Goal: Information Seeking & Learning: Learn about a topic

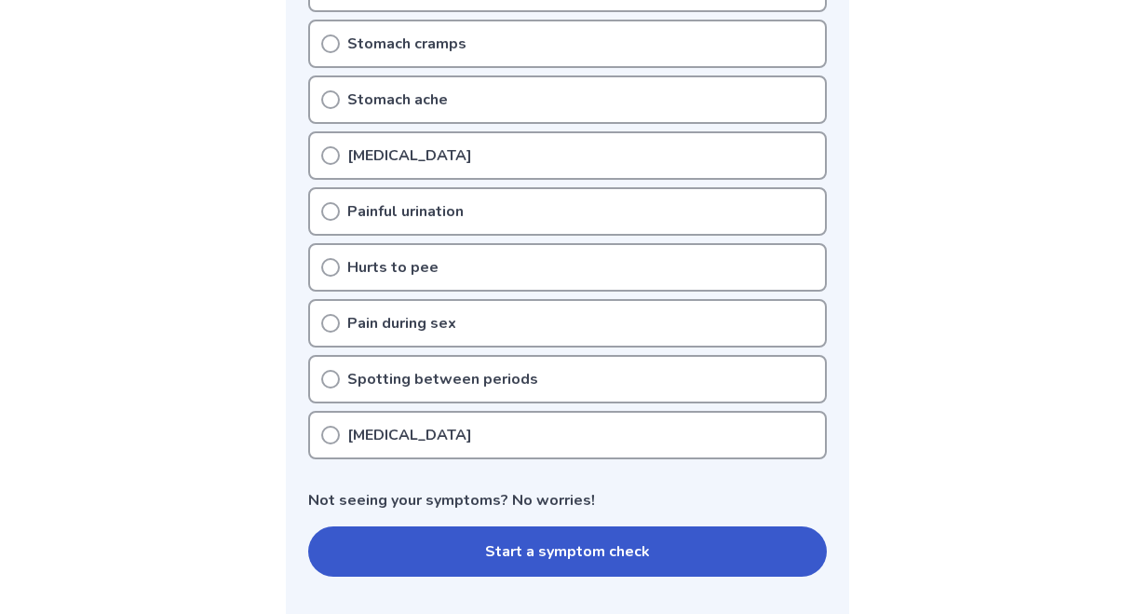
scroll to position [633, 0]
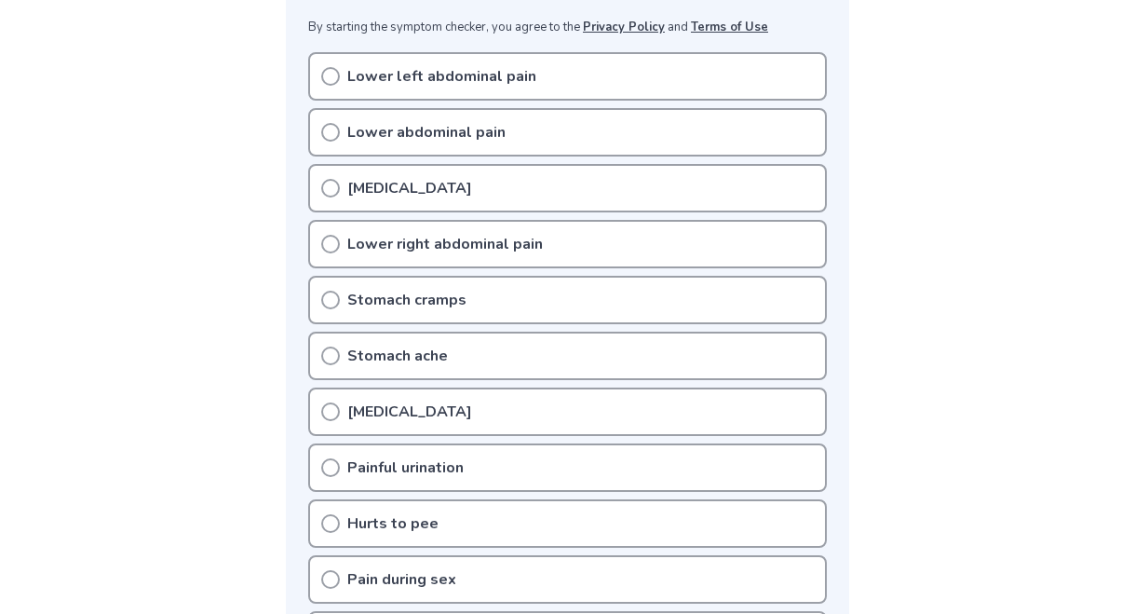
scroll to position [373, 0]
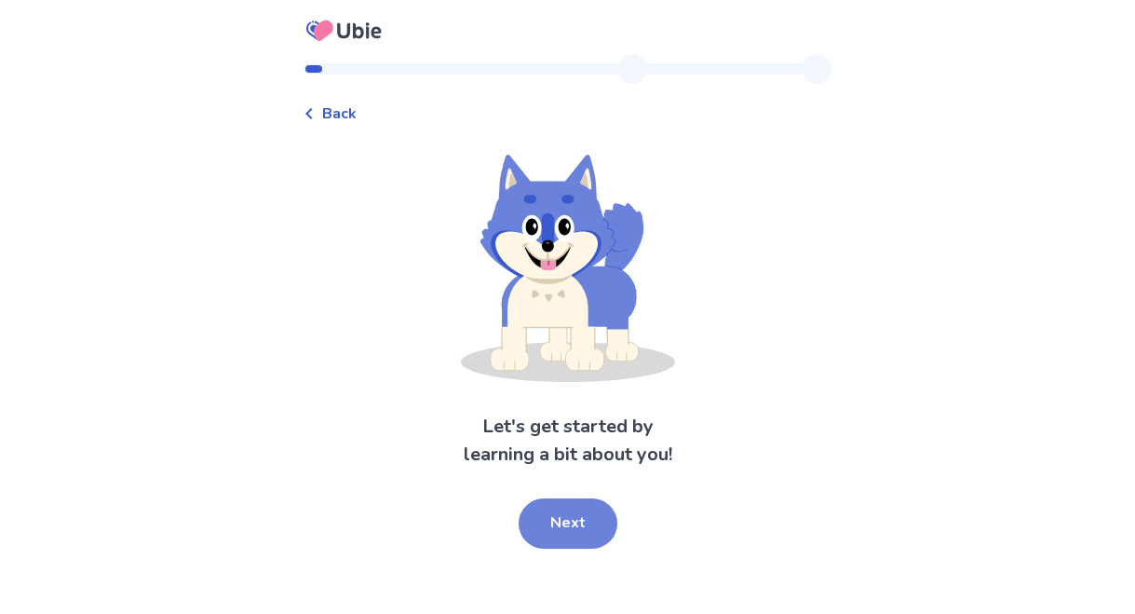
click at [559, 521] on button "Next" at bounding box center [568, 523] width 99 height 50
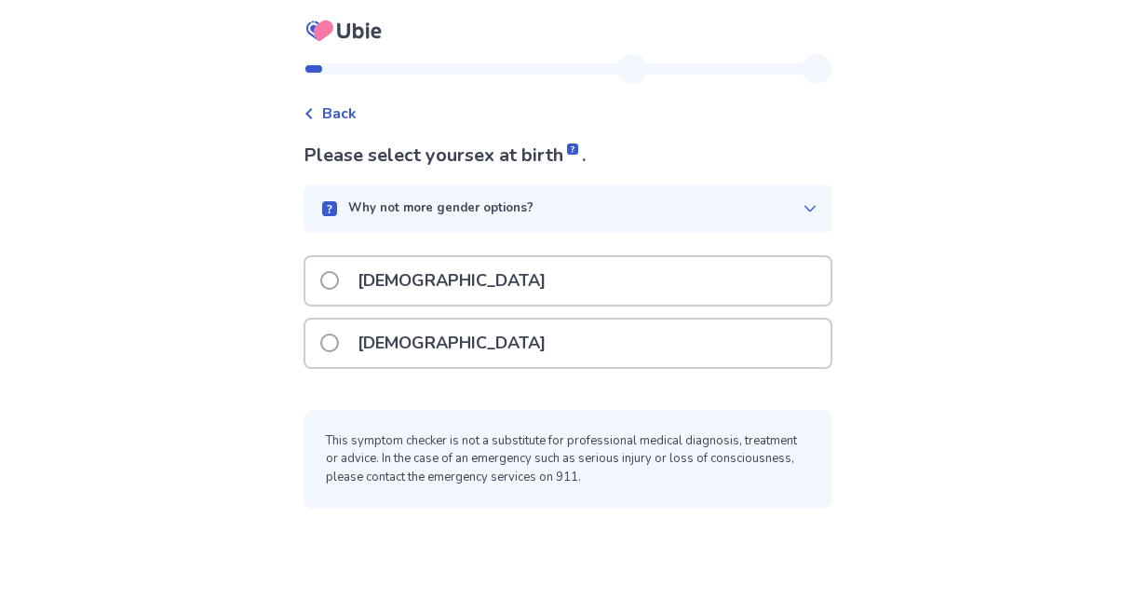
click at [339, 335] on span at bounding box center [329, 342] width 19 height 19
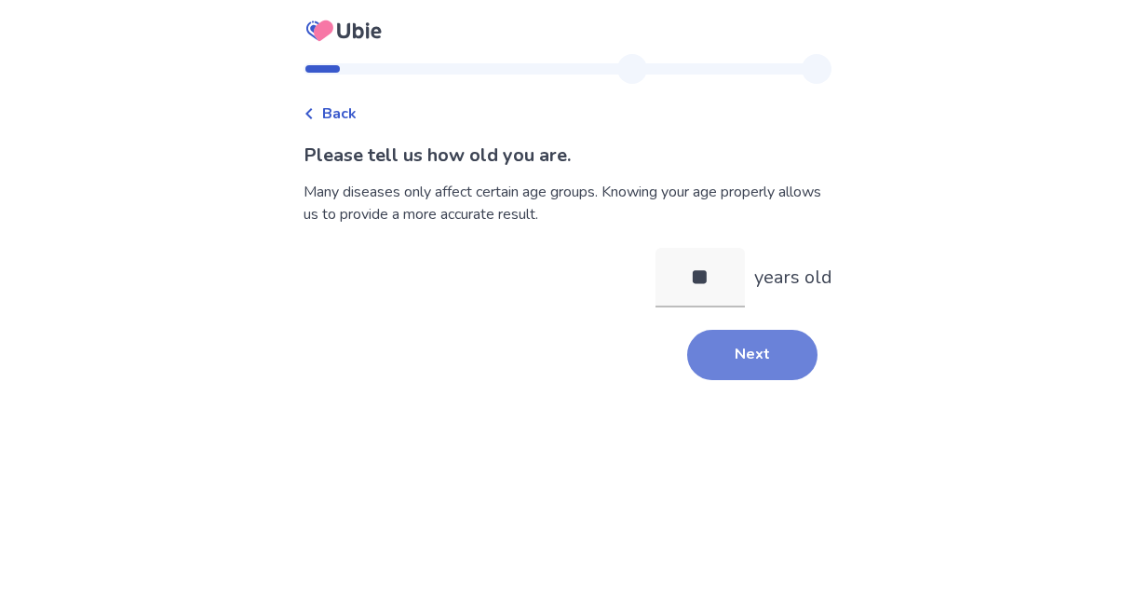
type input "**"
click at [754, 347] on button "Next" at bounding box center [752, 355] width 130 height 50
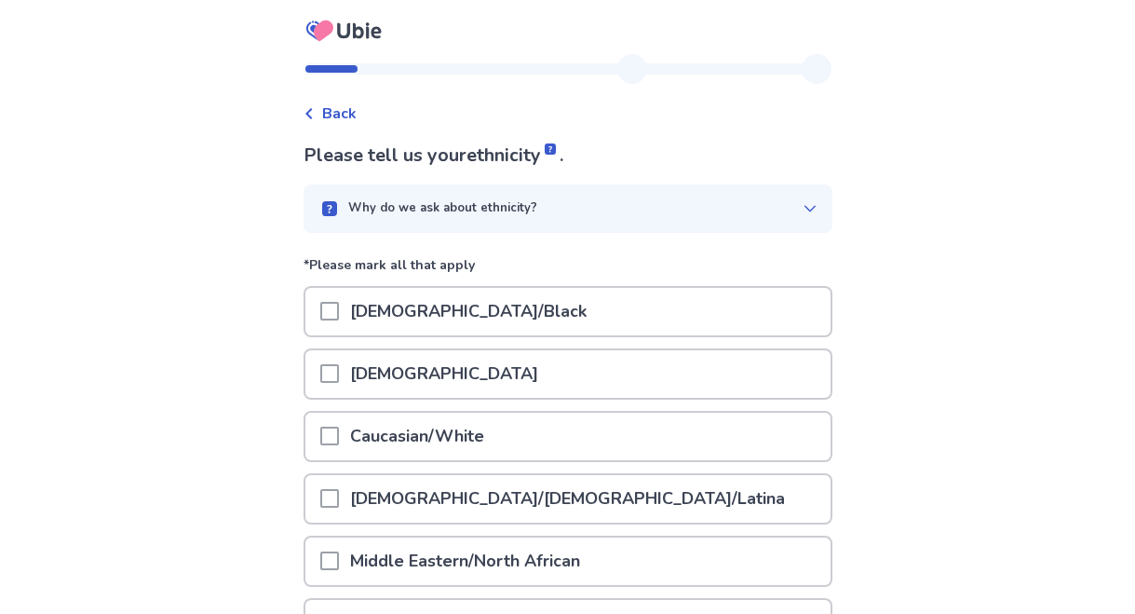
click at [338, 429] on span at bounding box center [329, 436] width 19 height 19
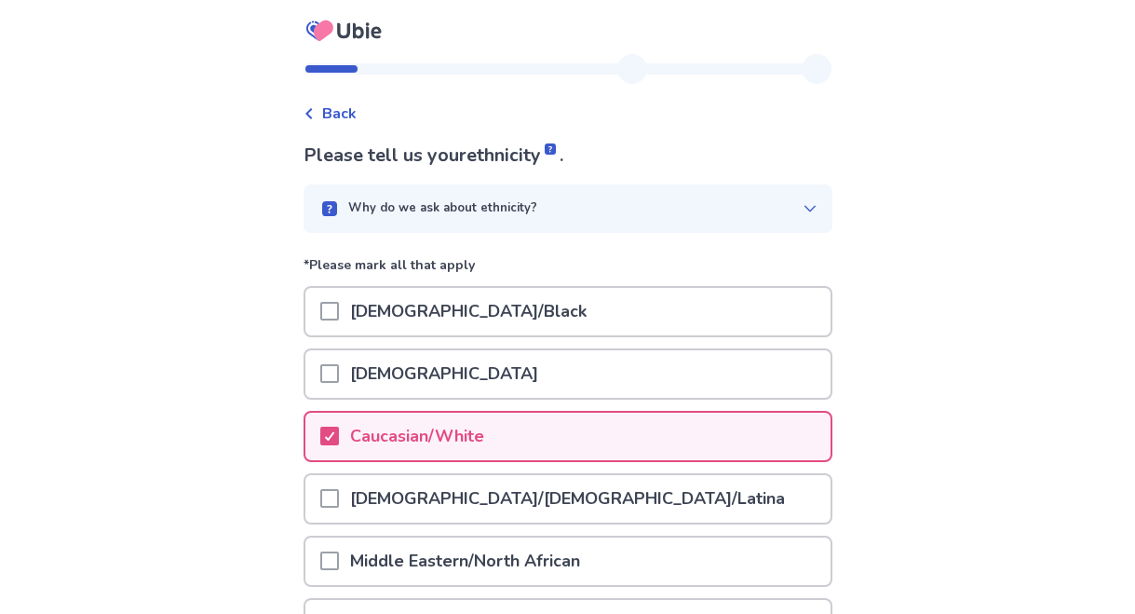
click at [246, 450] on div "Back Please tell us your ethnicity . Why do we ask about ethnicity? *Please mar…" at bounding box center [567, 470] width 1135 height 940
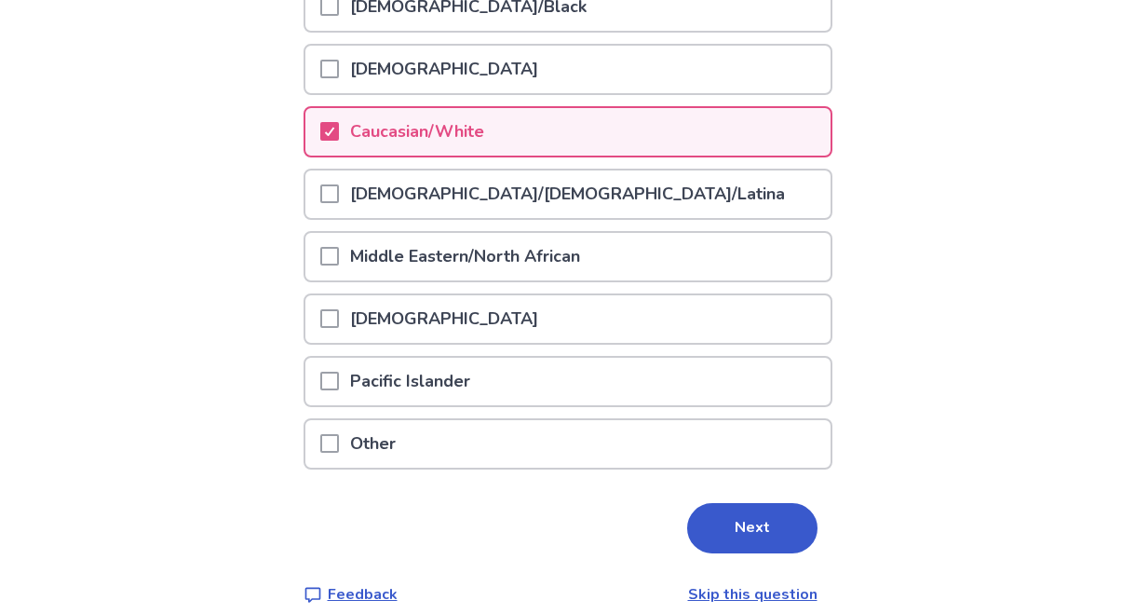
scroll to position [325, 0]
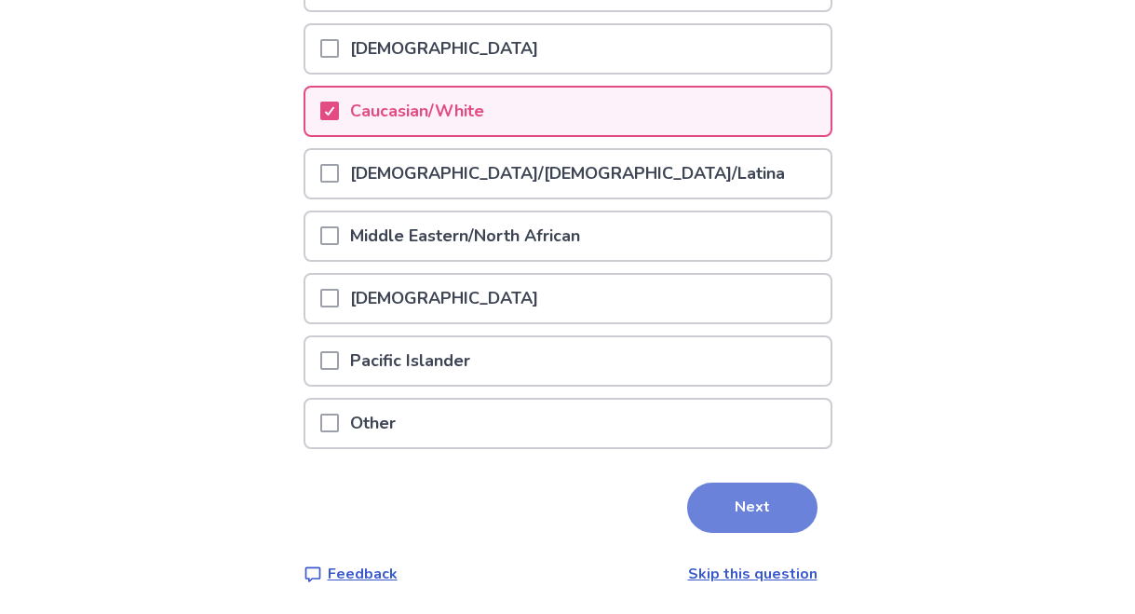
click at [794, 514] on button "Next" at bounding box center [752, 508] width 130 height 50
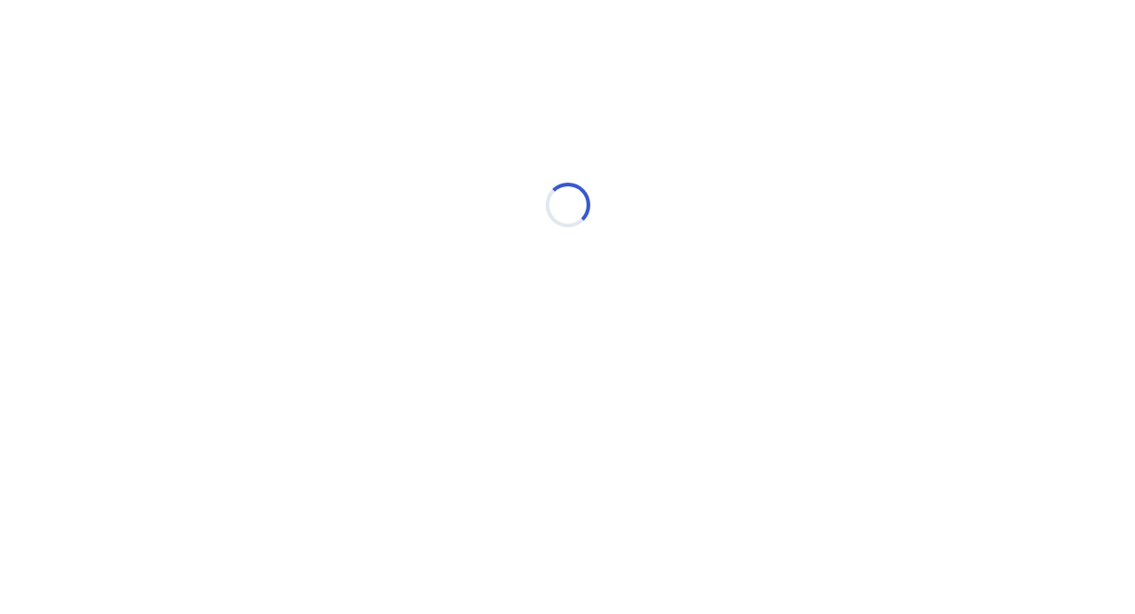
scroll to position [0, 0]
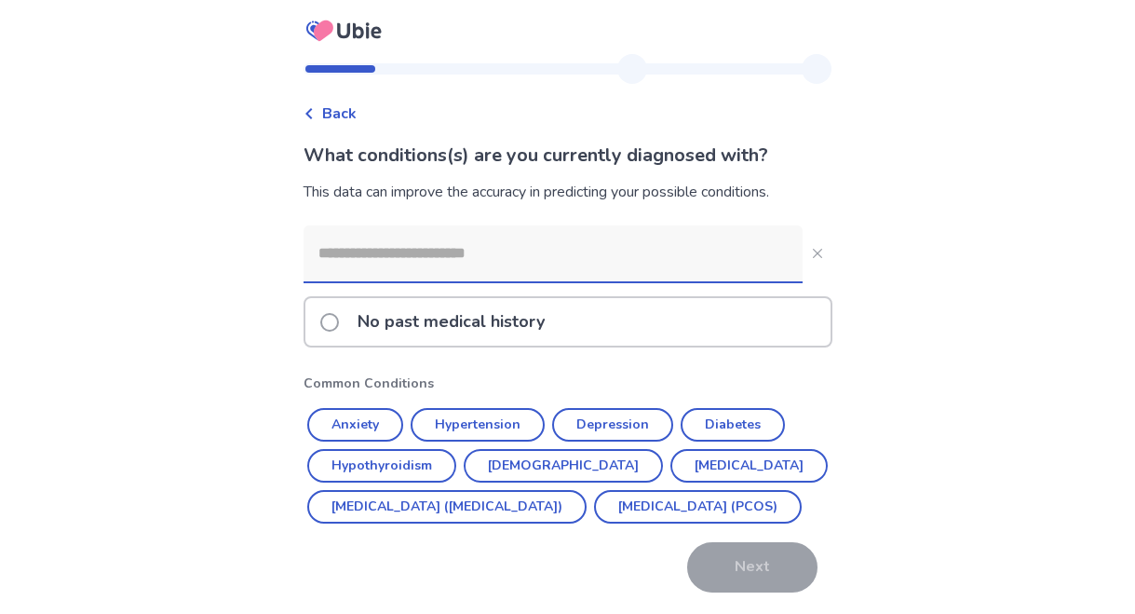
click at [794, 514] on div "No past medical history Common Conditions Anxiety [MEDICAL_DATA] [MEDICAL_DATA]…" at bounding box center [568, 408] width 529 height 367
click at [379, 426] on button "Anxiety" at bounding box center [355, 425] width 96 height 34
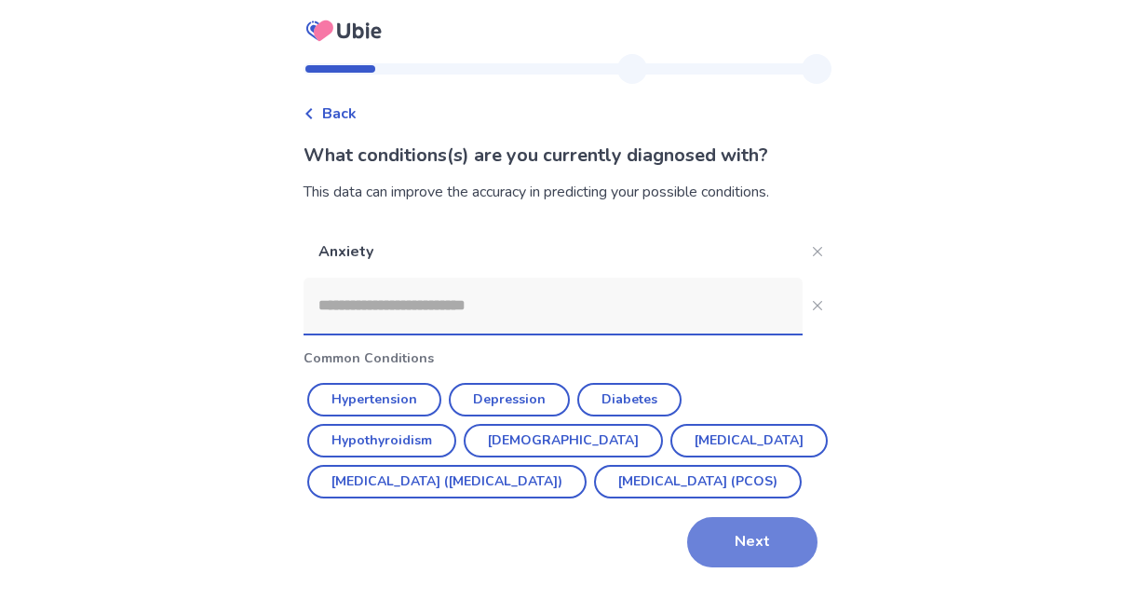
click at [714, 567] on button "Next" at bounding box center [752, 542] width 130 height 50
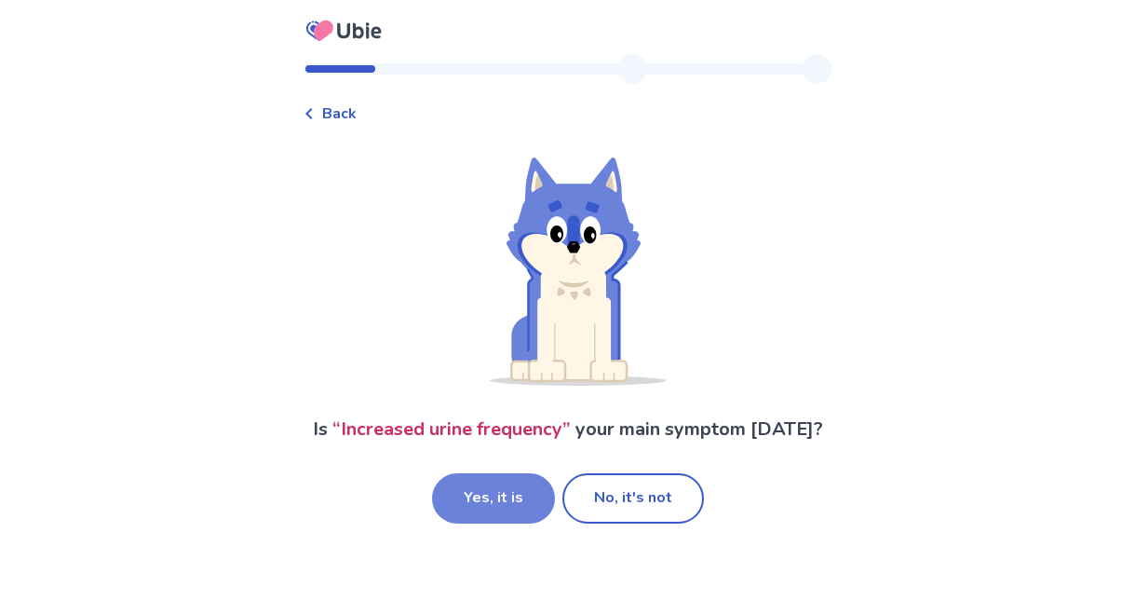
click at [479, 503] on button "Yes, it is" at bounding box center [493, 498] width 123 height 50
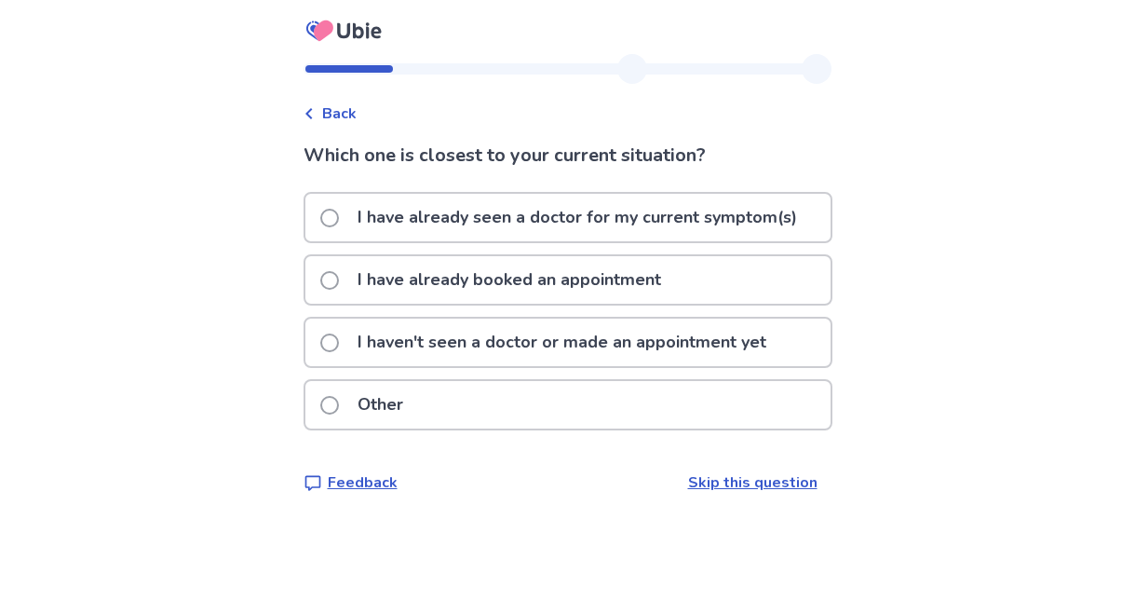
click at [336, 218] on span at bounding box center [329, 218] width 19 height 19
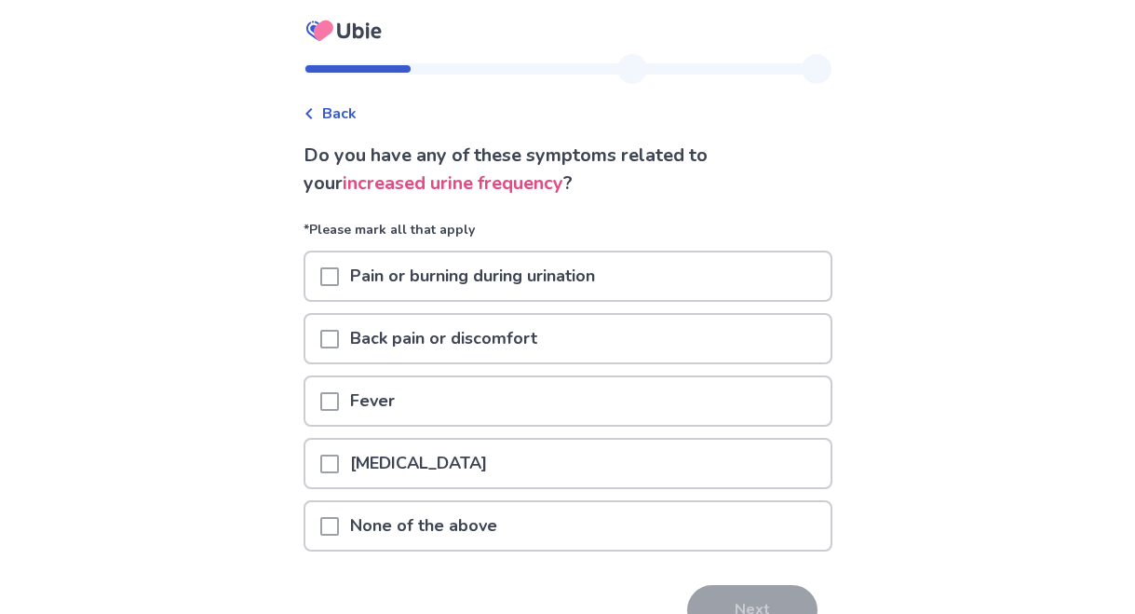
click at [339, 269] on span at bounding box center [329, 276] width 19 height 19
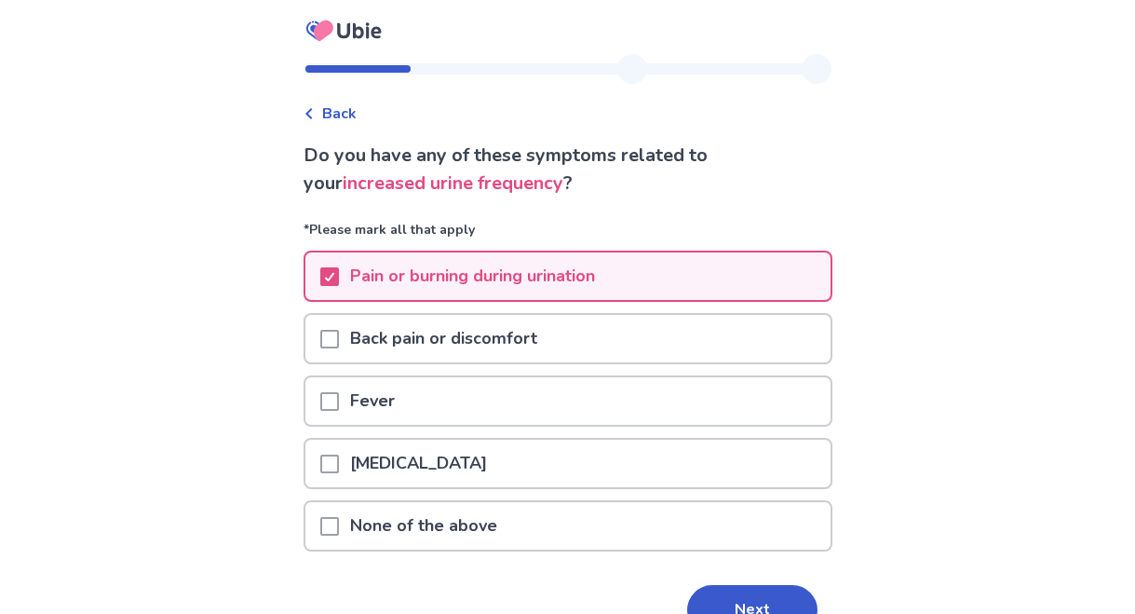
click at [339, 337] on span at bounding box center [329, 339] width 19 height 19
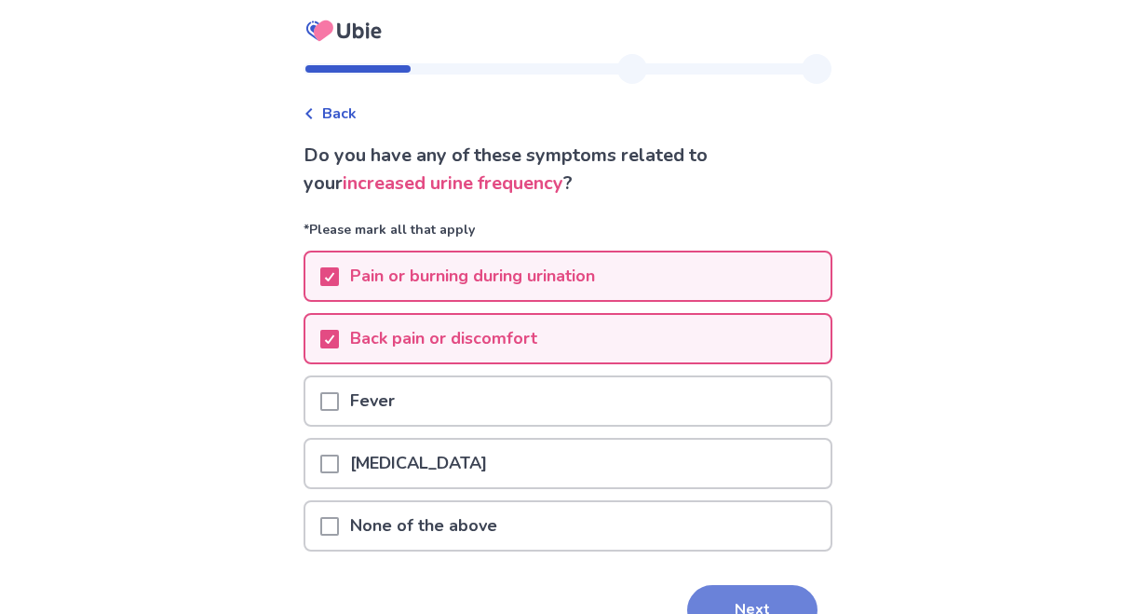
click at [724, 600] on button "Next" at bounding box center [752, 610] width 130 height 50
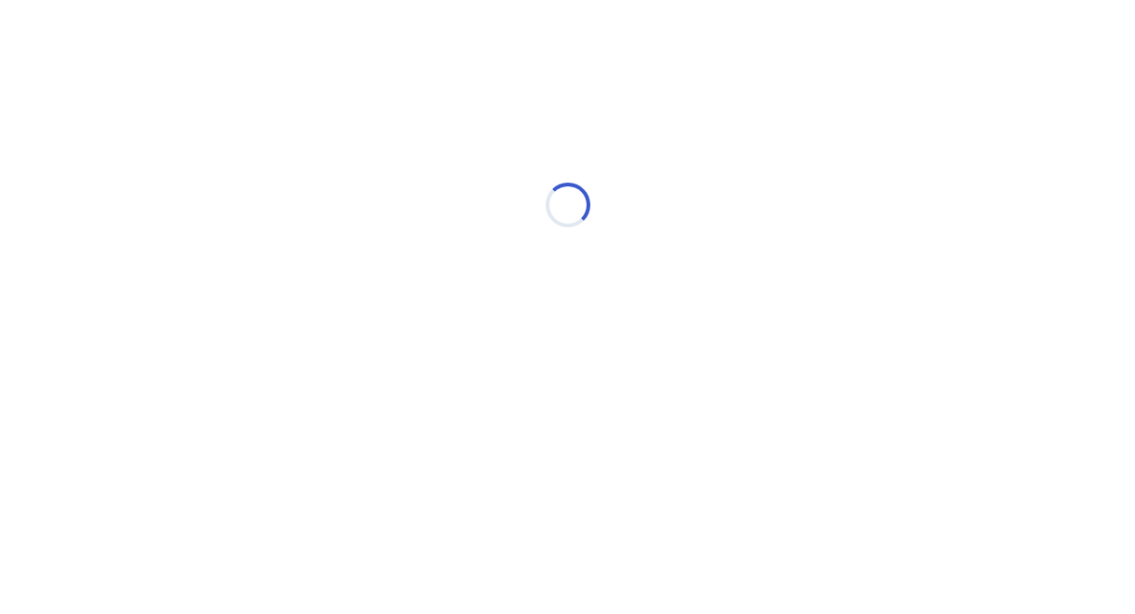
select select "*"
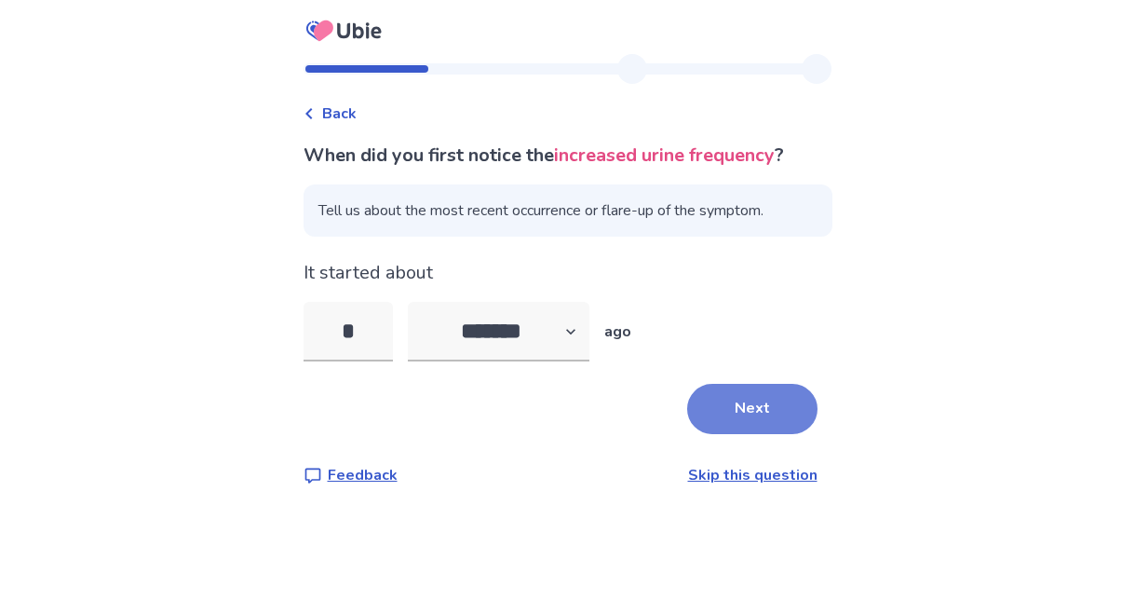
type input "*"
click at [755, 391] on button "Next" at bounding box center [752, 409] width 130 height 50
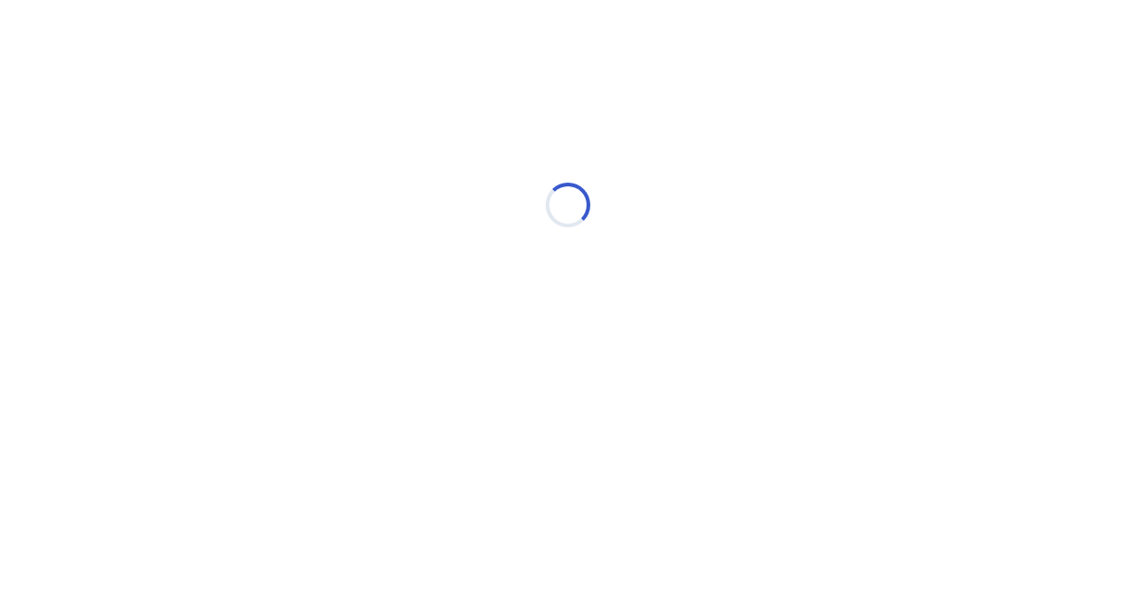
select select "*"
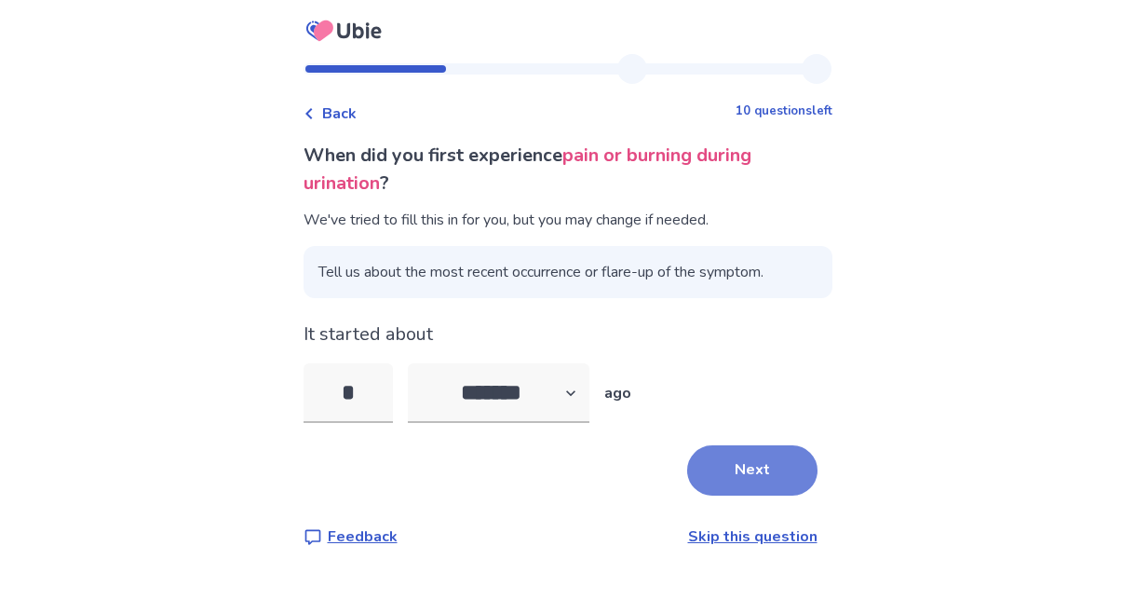
click at [723, 476] on button "Next" at bounding box center [752, 470] width 130 height 50
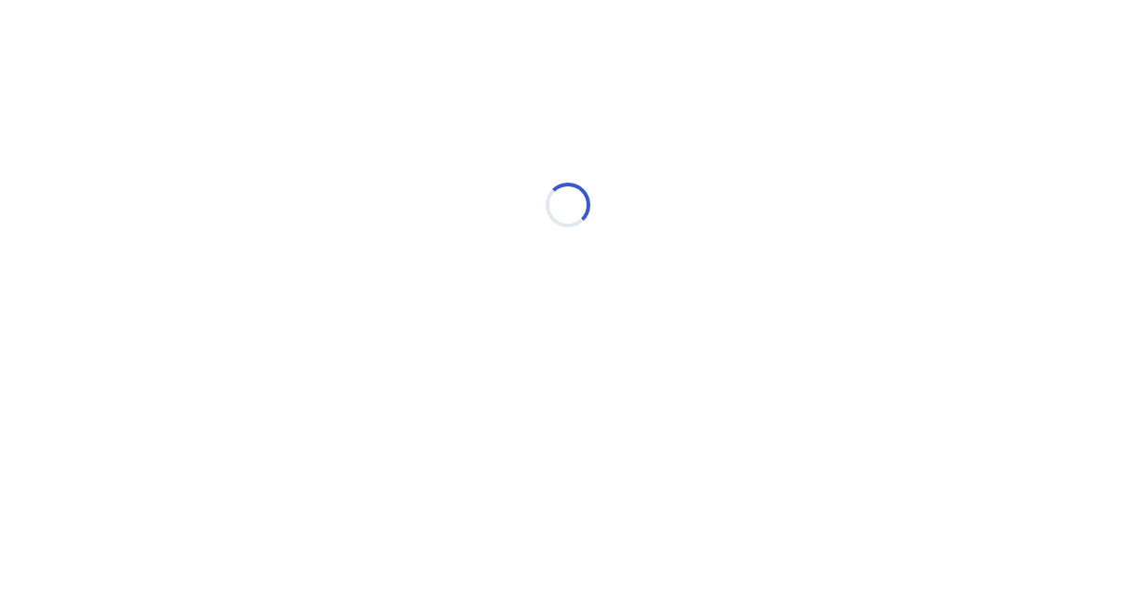
select select "*"
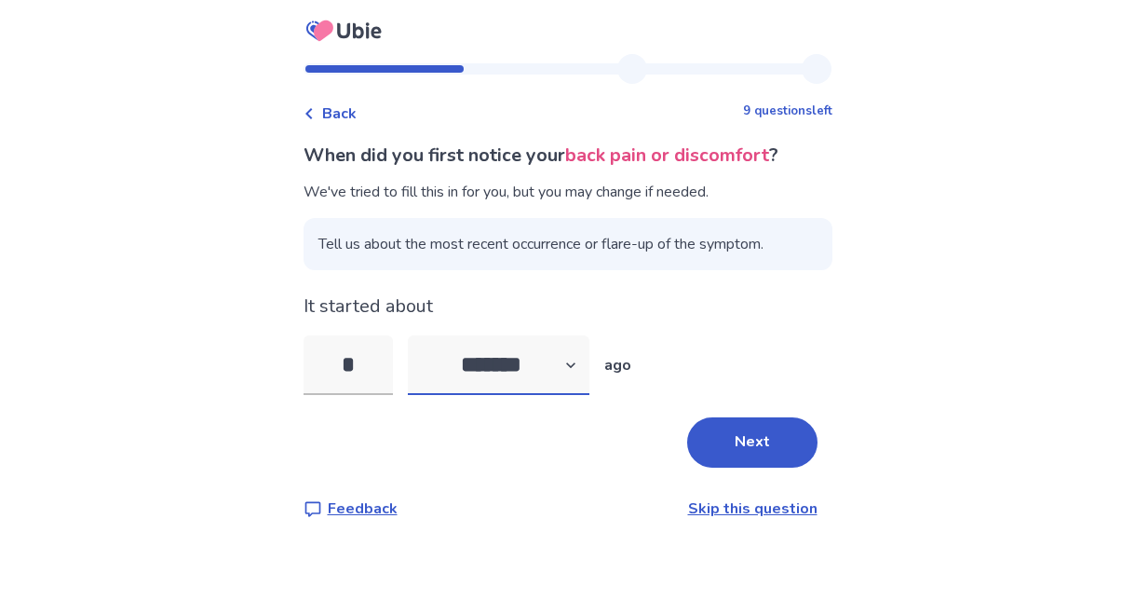
click at [533, 362] on select "******* ****** ******* ******** *******" at bounding box center [499, 365] width 182 height 60
click at [532, 420] on div "Next" at bounding box center [568, 442] width 529 height 50
click at [384, 361] on input "*" at bounding box center [348, 365] width 89 height 60
click at [717, 434] on button "Next" at bounding box center [752, 442] width 130 height 50
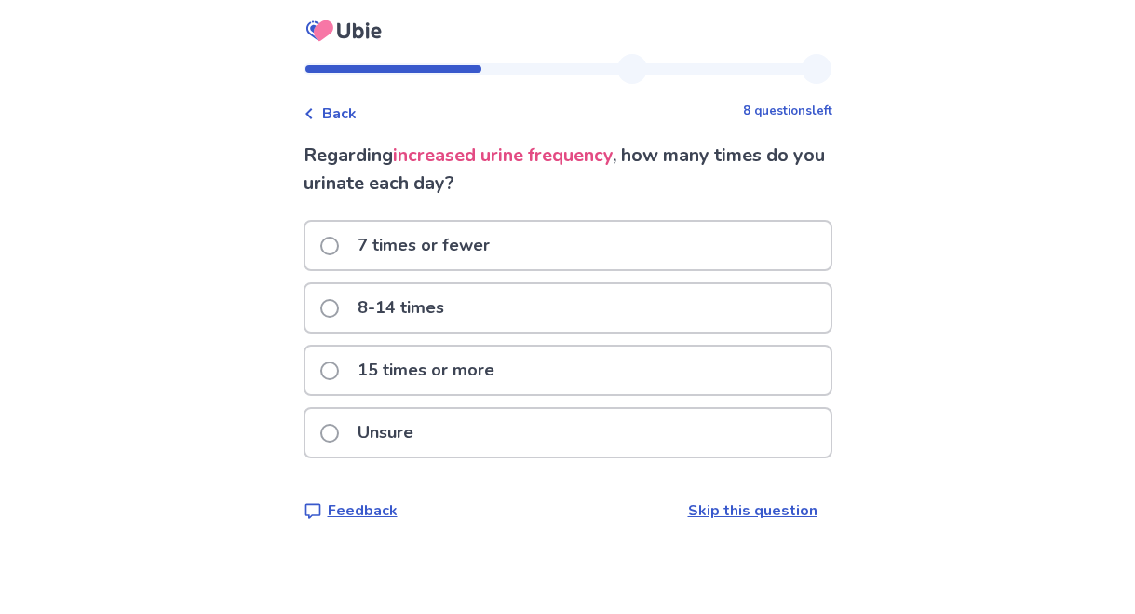
click at [334, 312] on span at bounding box center [329, 308] width 19 height 19
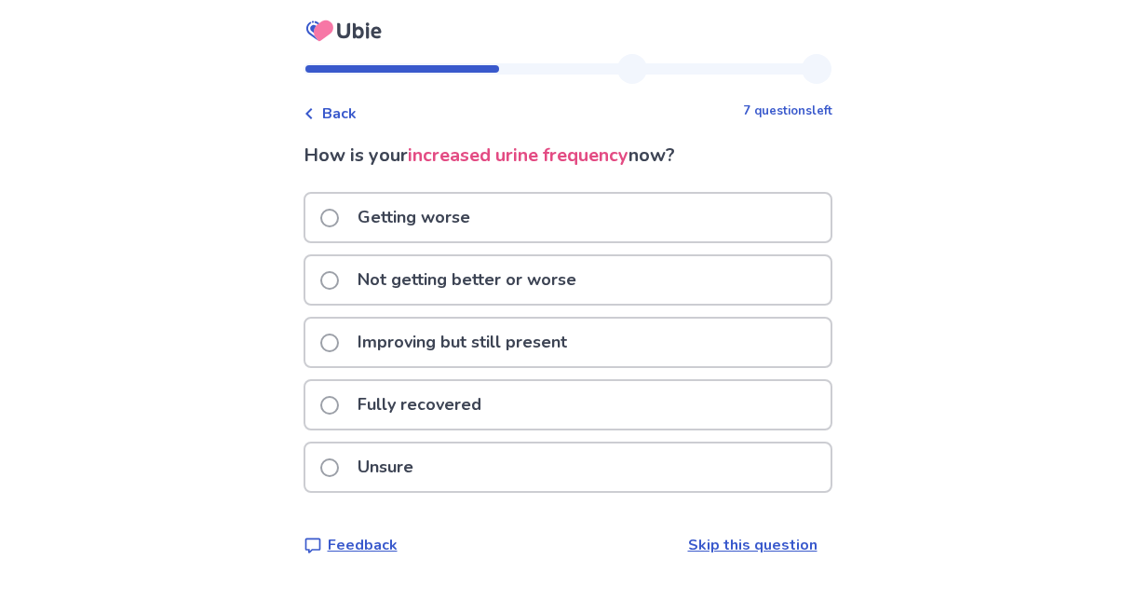
click at [338, 277] on span at bounding box center [329, 280] width 19 height 19
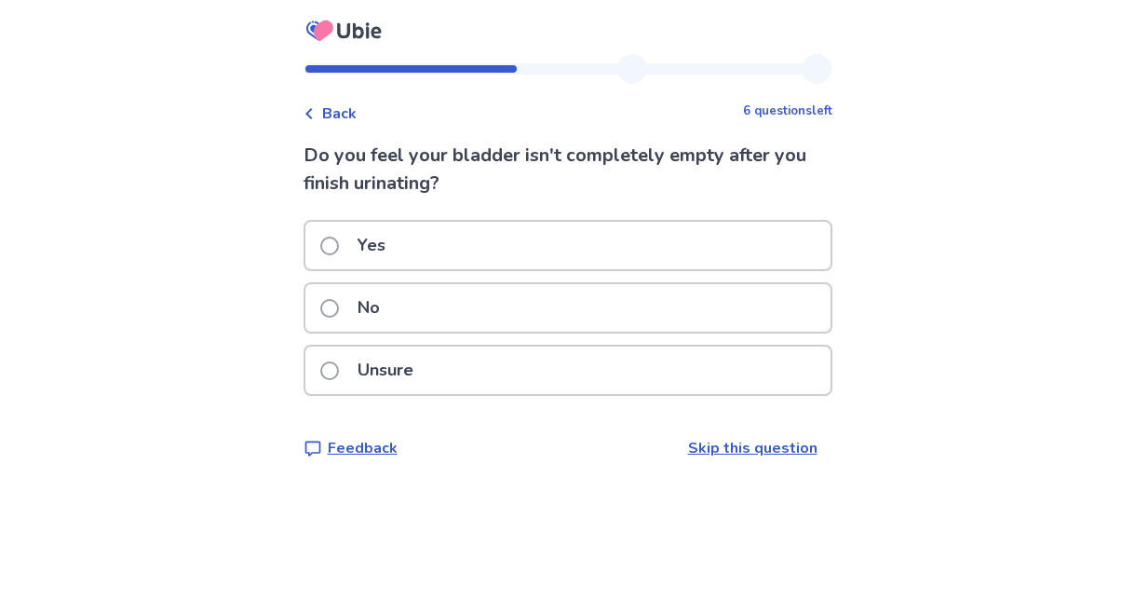
click at [339, 252] on span at bounding box center [329, 246] width 19 height 19
click at [339, 245] on span at bounding box center [329, 246] width 19 height 19
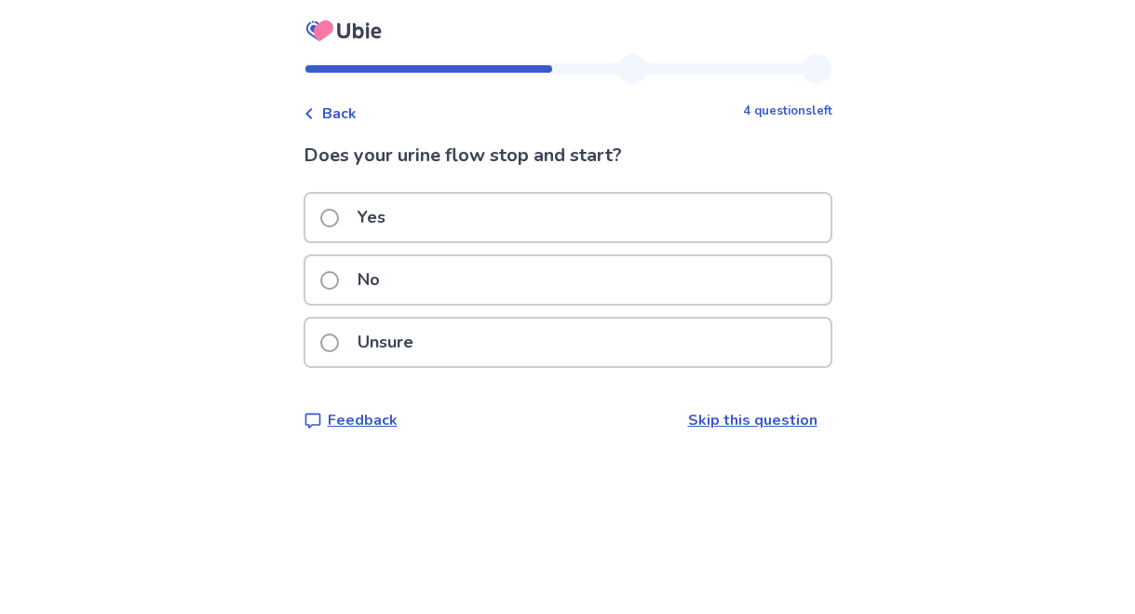
click at [339, 348] on span at bounding box center [329, 342] width 19 height 19
click at [338, 220] on span at bounding box center [329, 218] width 19 height 19
click at [339, 334] on span at bounding box center [329, 342] width 19 height 19
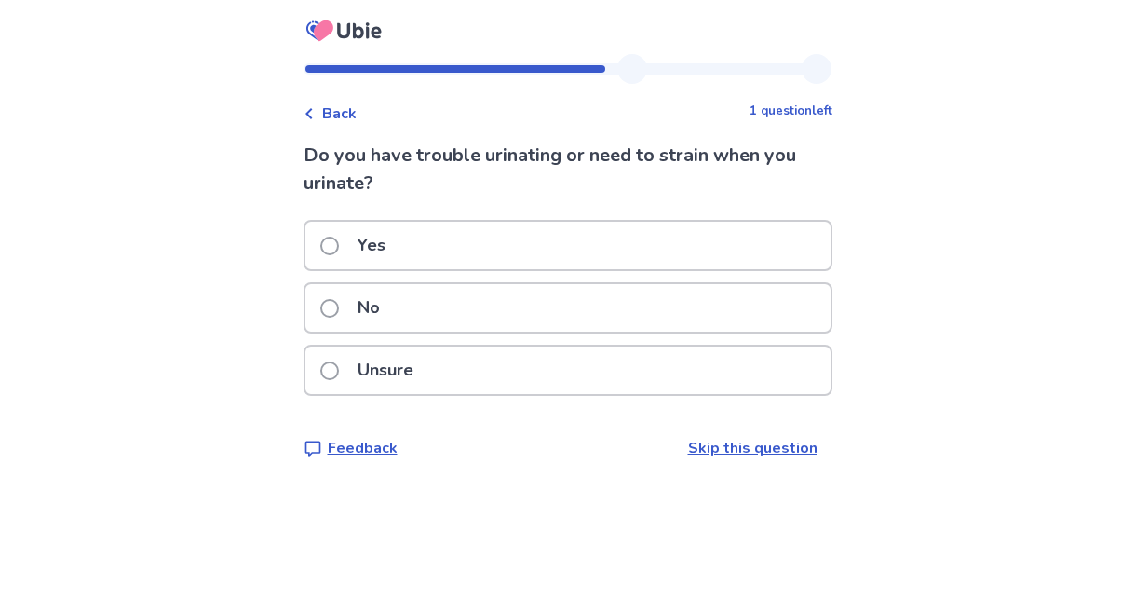
click at [339, 242] on span at bounding box center [329, 246] width 19 height 19
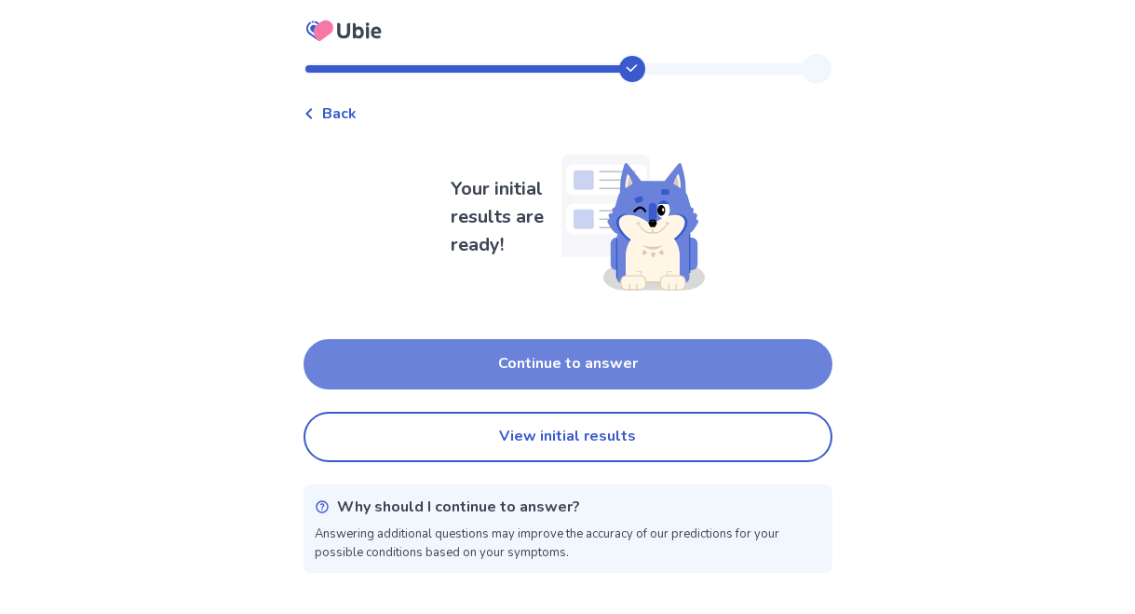
click at [552, 355] on button "Continue to answer" at bounding box center [568, 364] width 529 height 50
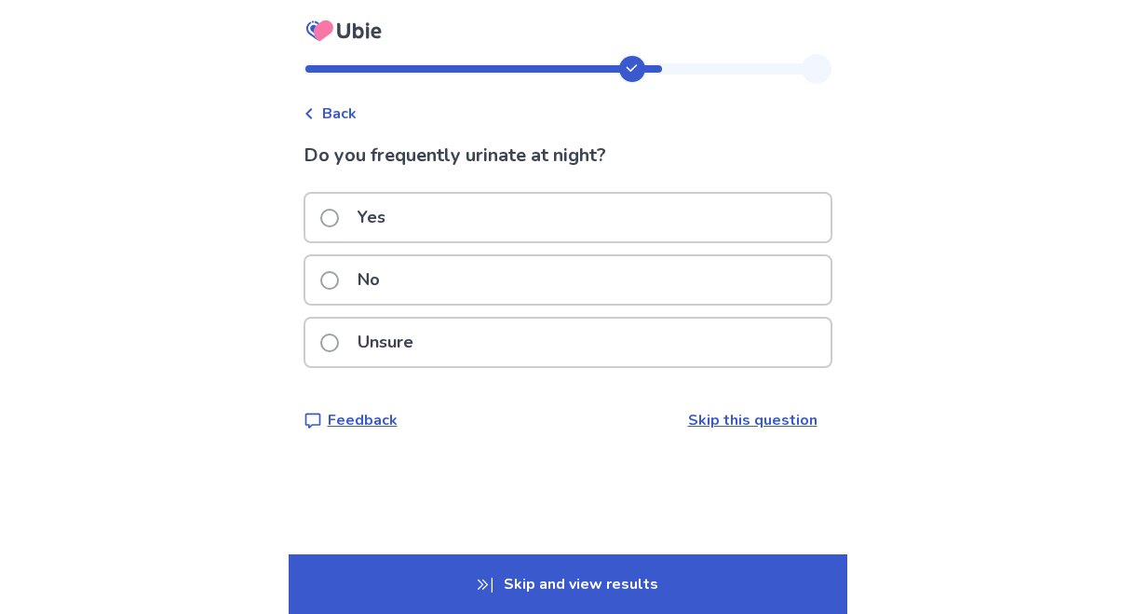
click at [339, 287] on span at bounding box center [329, 280] width 19 height 19
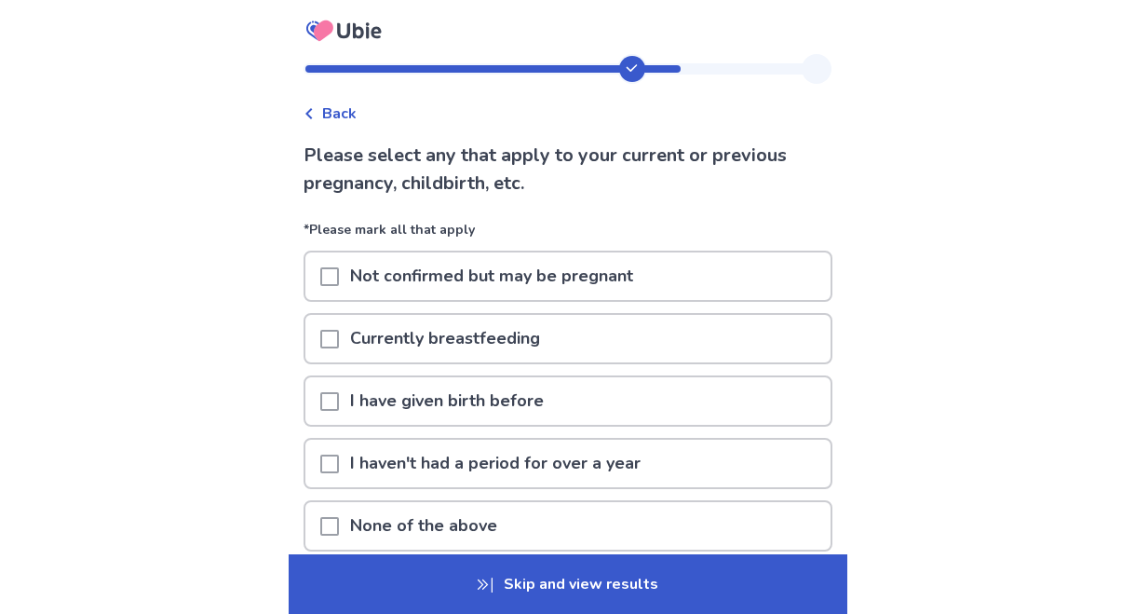
click at [334, 462] on span at bounding box center [329, 464] width 19 height 19
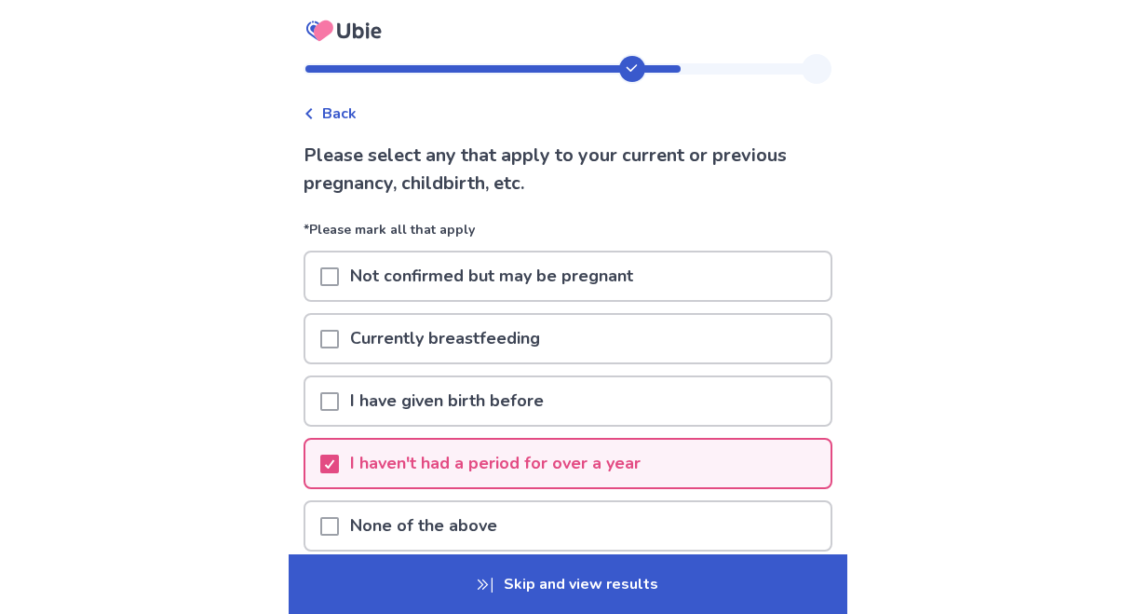
click at [508, 581] on p "Skip and view results" at bounding box center [568, 584] width 559 height 60
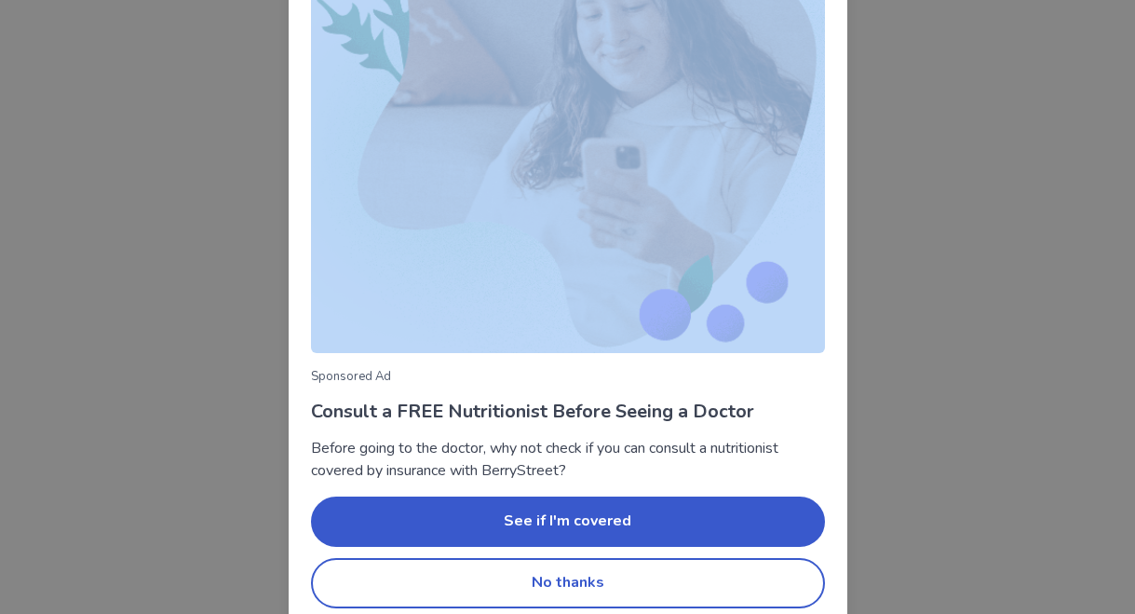
scroll to position [200, 0]
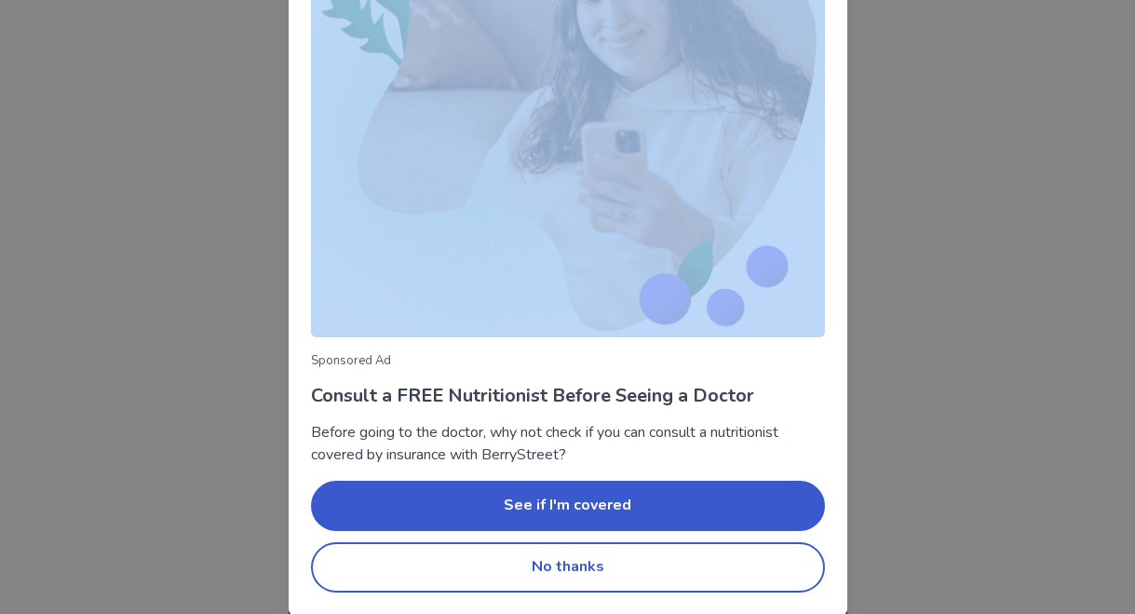
drag, startPoint x: 842, startPoint y: 426, endPoint x: 848, endPoint y: 614, distance: 188.2
click at [848, 613] on html "Back Please select any that apply to your current or previous pregnancy, childb…" at bounding box center [567, 388] width 1135 height 777
click at [648, 556] on button "No thanks" at bounding box center [568, 567] width 514 height 50
click at [627, 578] on button "No thanks" at bounding box center [568, 567] width 514 height 50
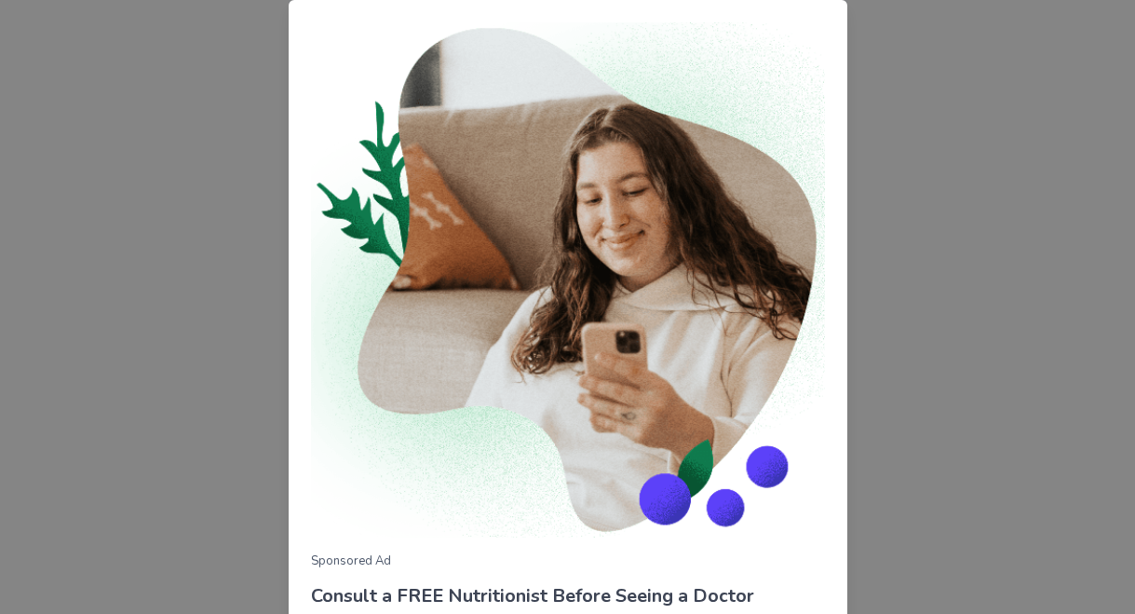
scroll to position [139, 0]
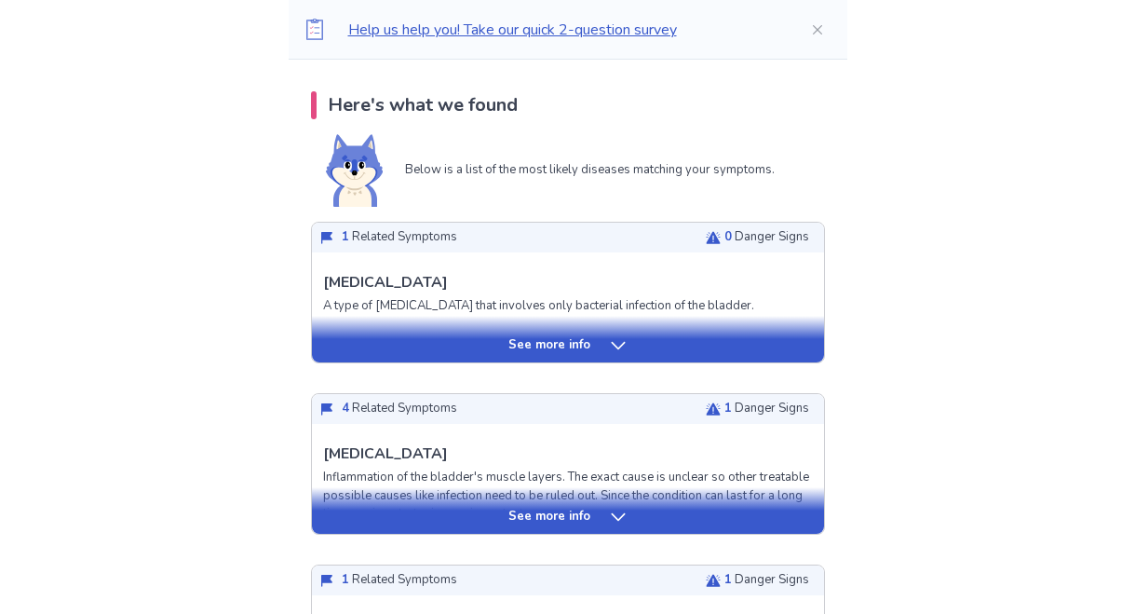
scroll to position [373, 0]
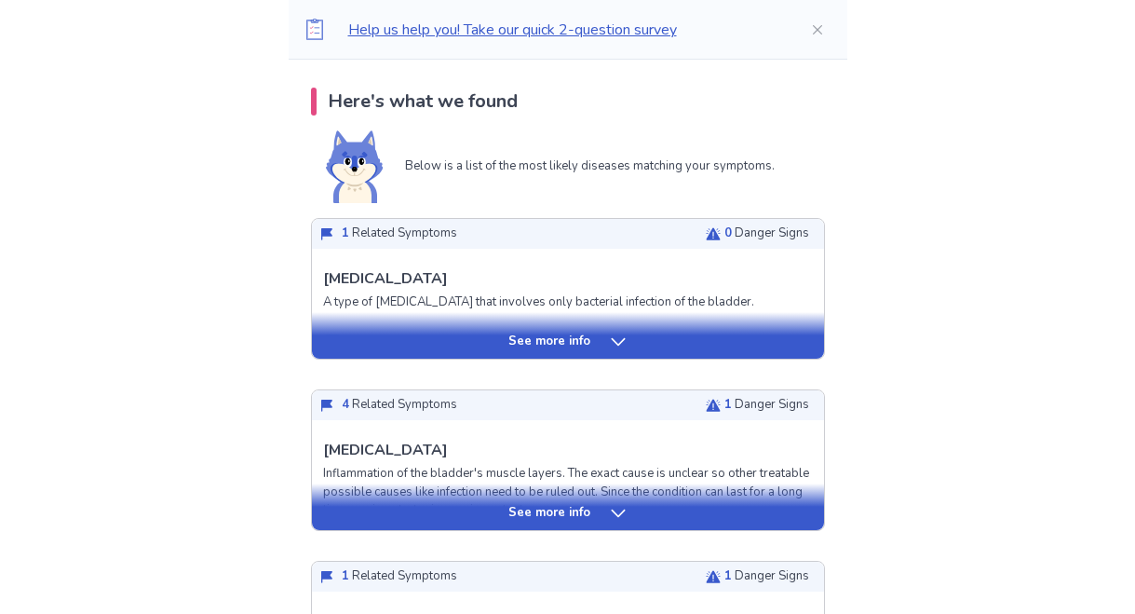
click at [577, 344] on p "See more info" at bounding box center [550, 342] width 82 height 19
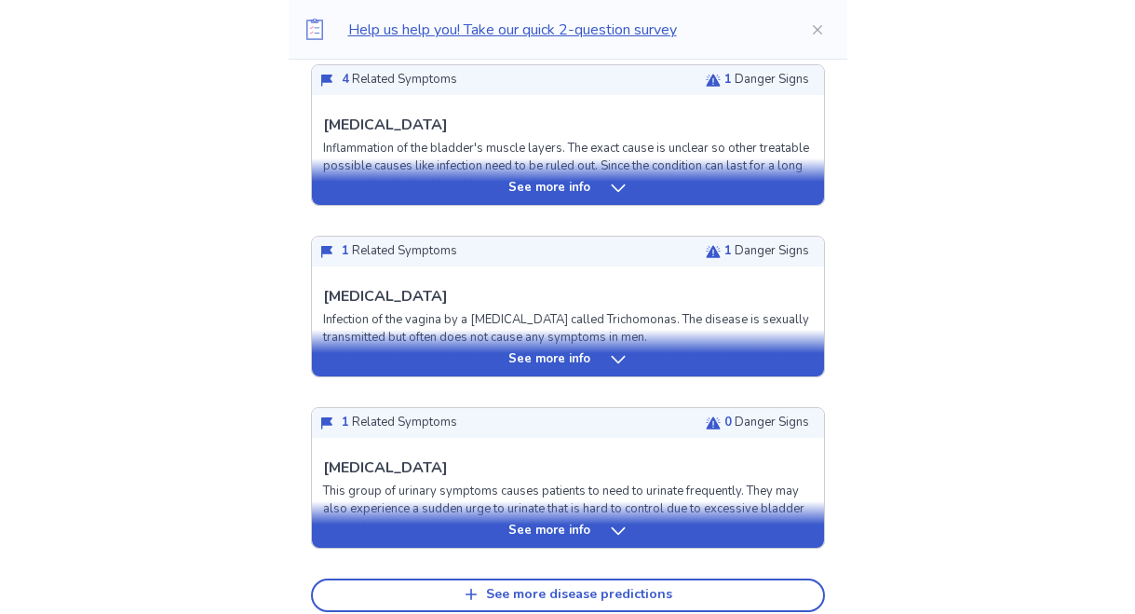
scroll to position [1751, 0]
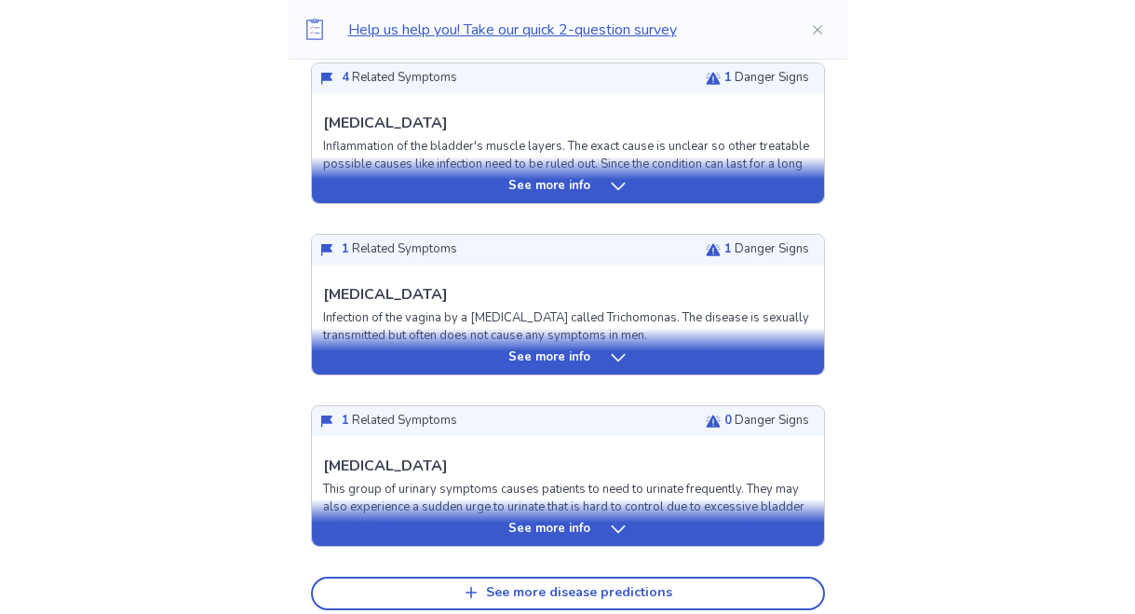
click at [552, 351] on p "See more info" at bounding box center [550, 357] width 82 height 19
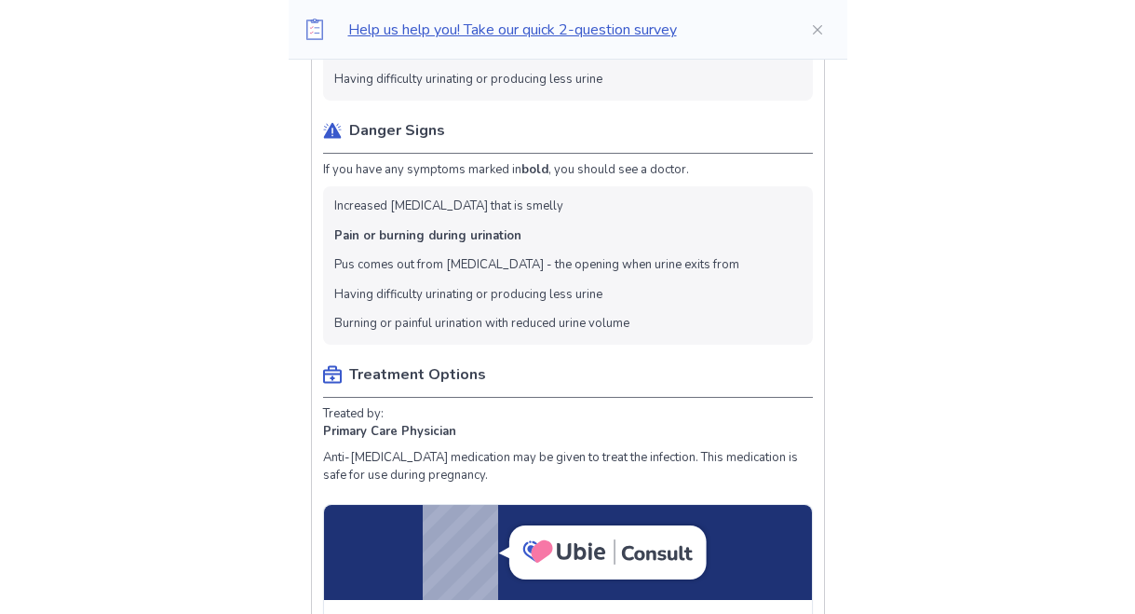
scroll to position [2310, 0]
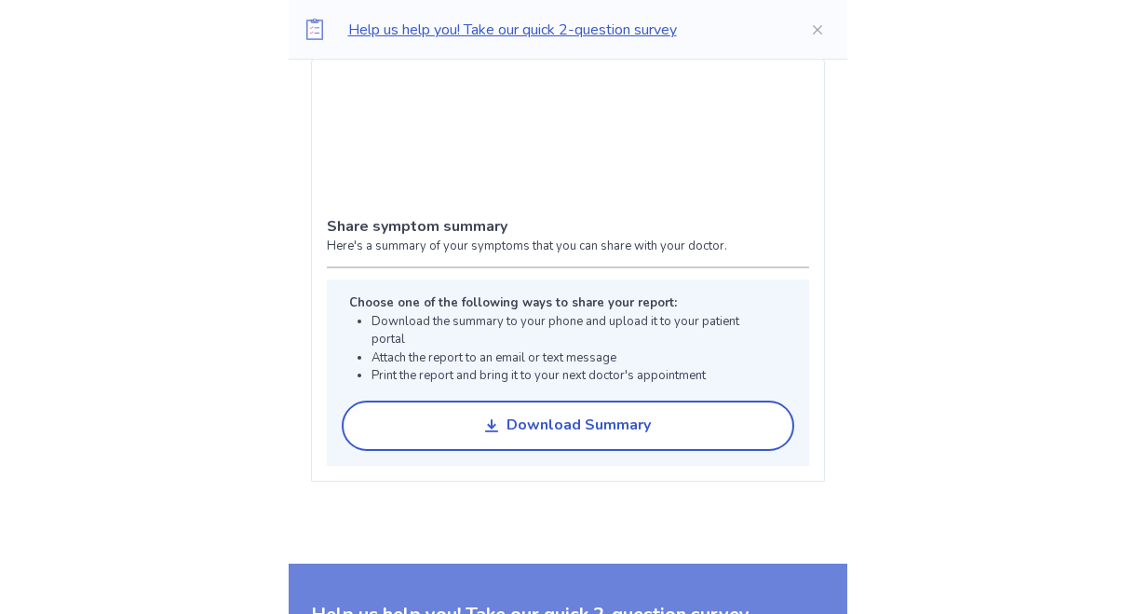
scroll to position [3465, 0]
